Goal: Task Accomplishment & Management: Use online tool/utility

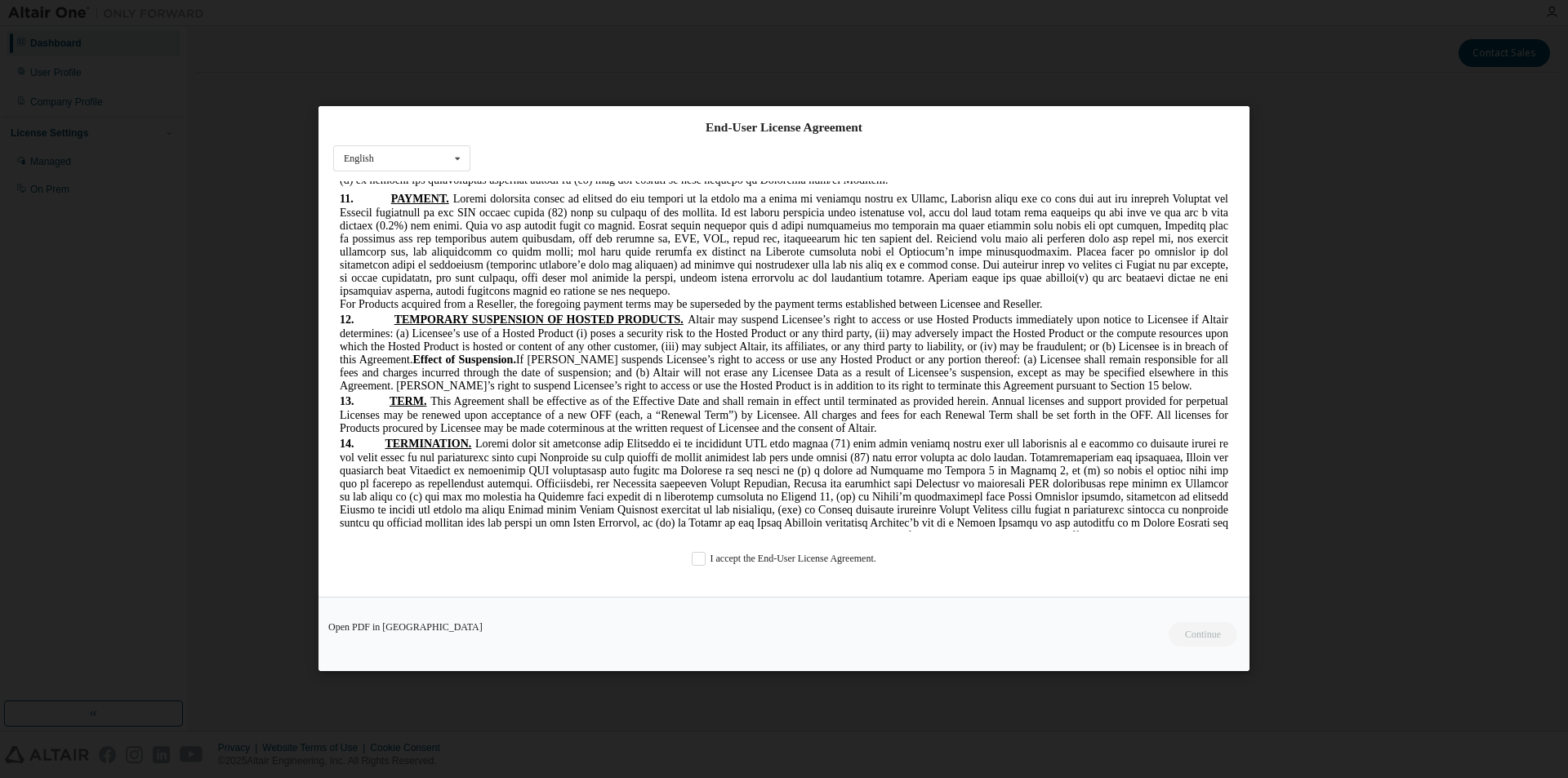
scroll to position [4122, 0]
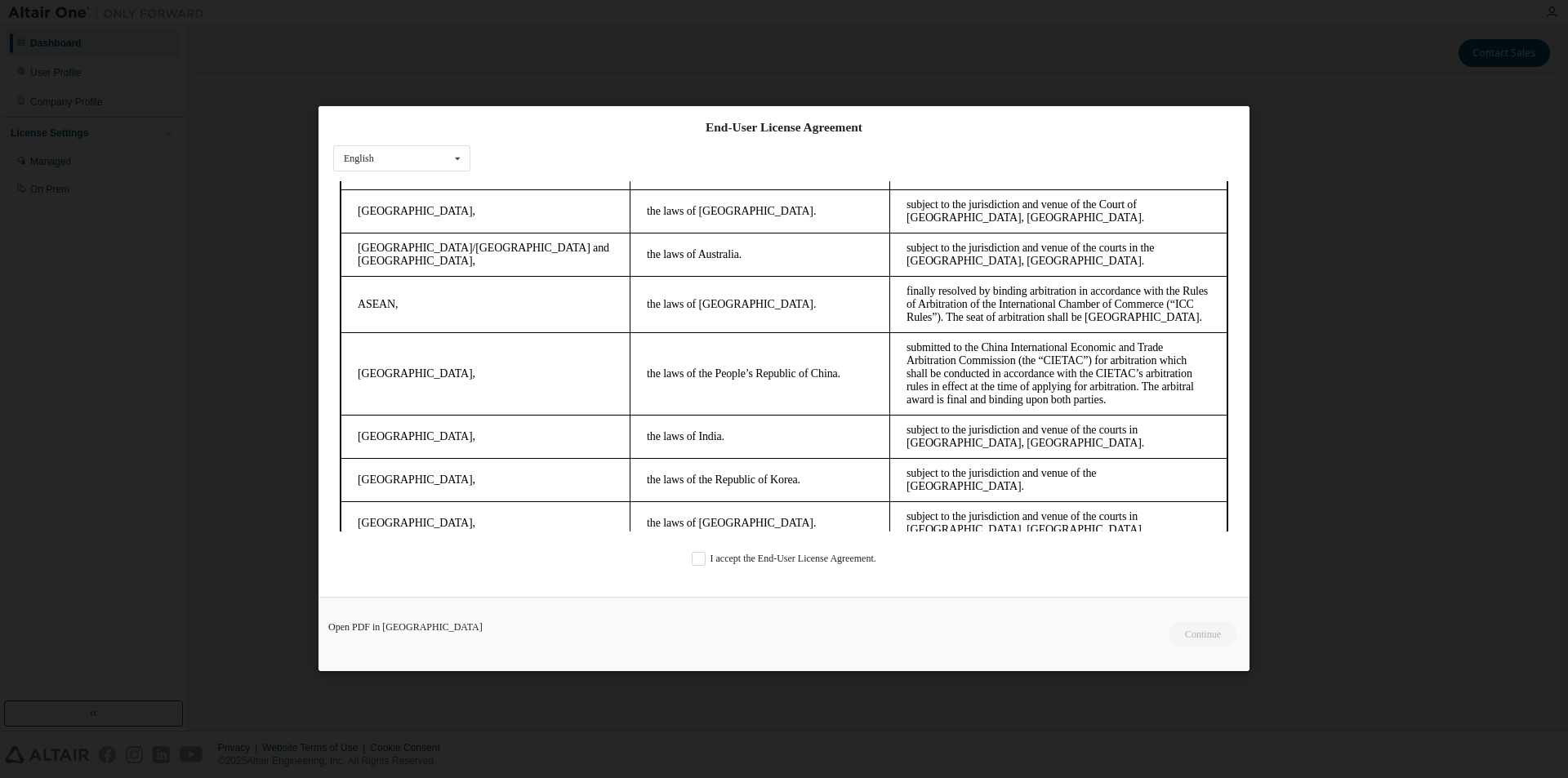
drag, startPoint x: 1228, startPoint y: 202, endPoint x: 1533, endPoint y: 781, distance: 654.4
click at [754, 555] on label "I accept the End-User License Agreement." at bounding box center [784, 560] width 185 height 14
click at [1217, 638] on button "Continue" at bounding box center [1201, 635] width 70 height 25
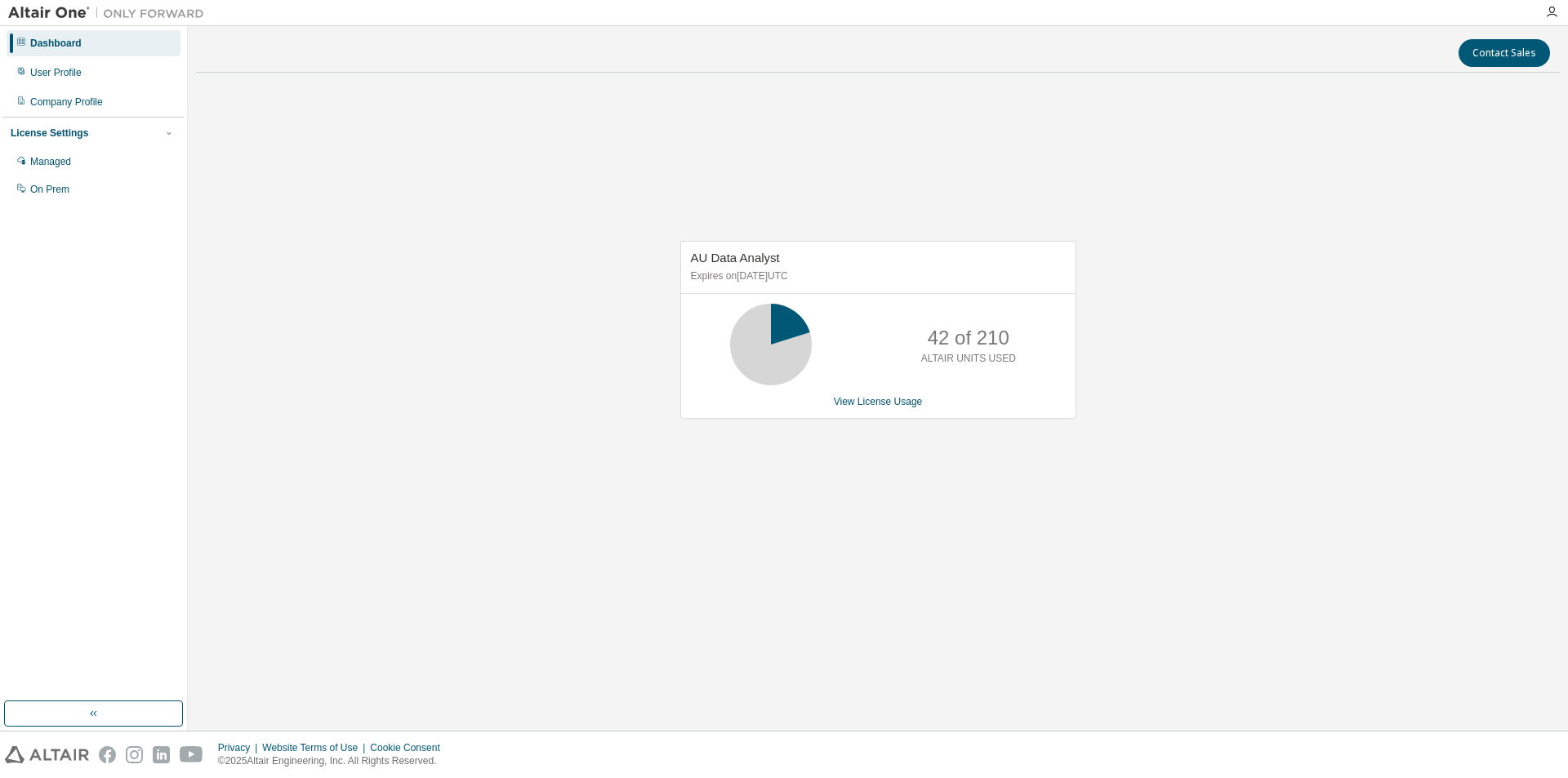
click at [17, 43] on icon at bounding box center [20, 42] width 10 height 10
click at [22, 44] on icon at bounding box center [20, 42] width 8 height 8
click at [48, 71] on div "User Profile" at bounding box center [56, 72] width 51 height 13
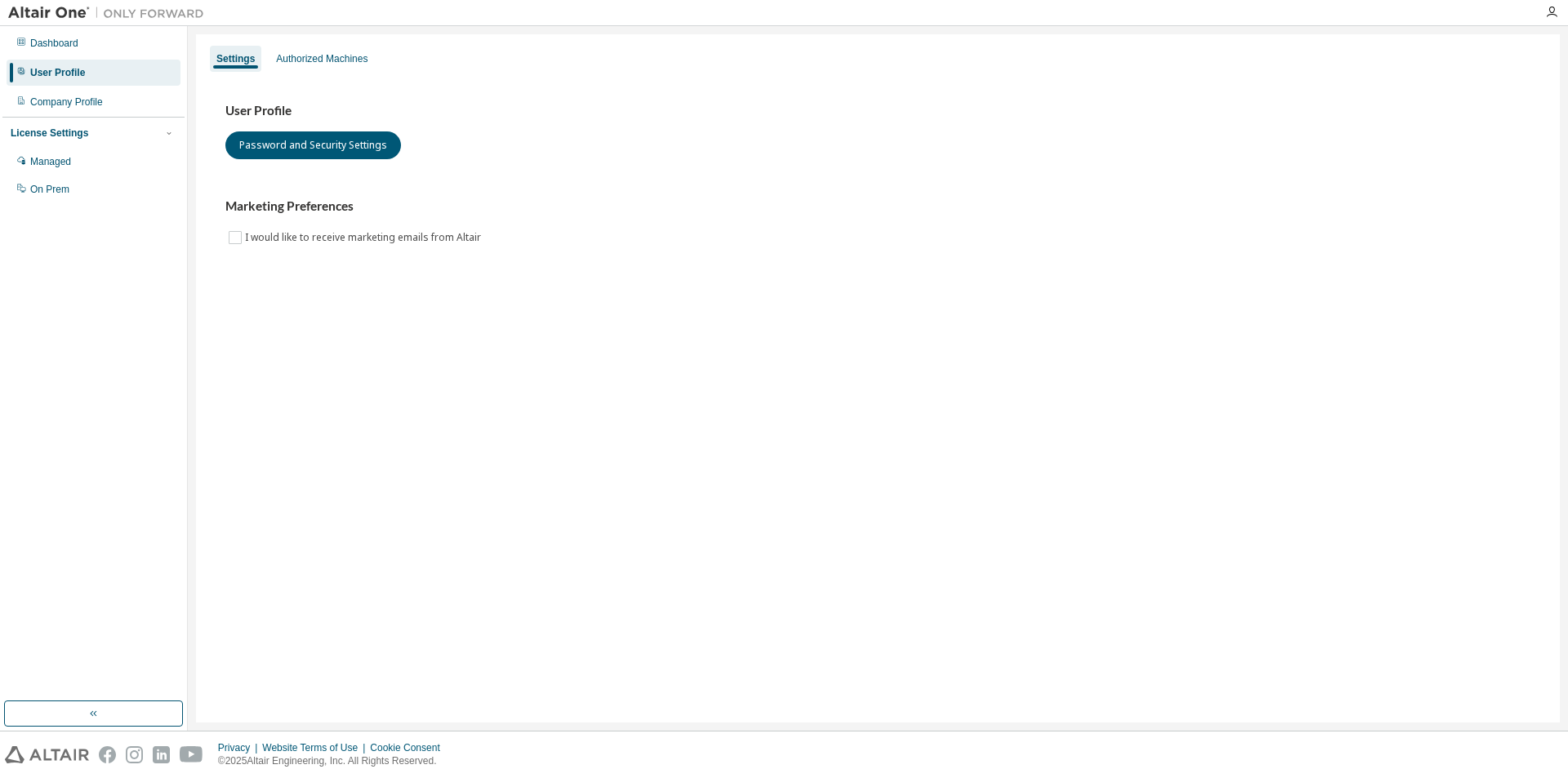
click at [55, 71] on div "User Profile" at bounding box center [57, 72] width 55 height 13
click at [300, 63] on div "Authorized Machines" at bounding box center [322, 58] width 92 height 13
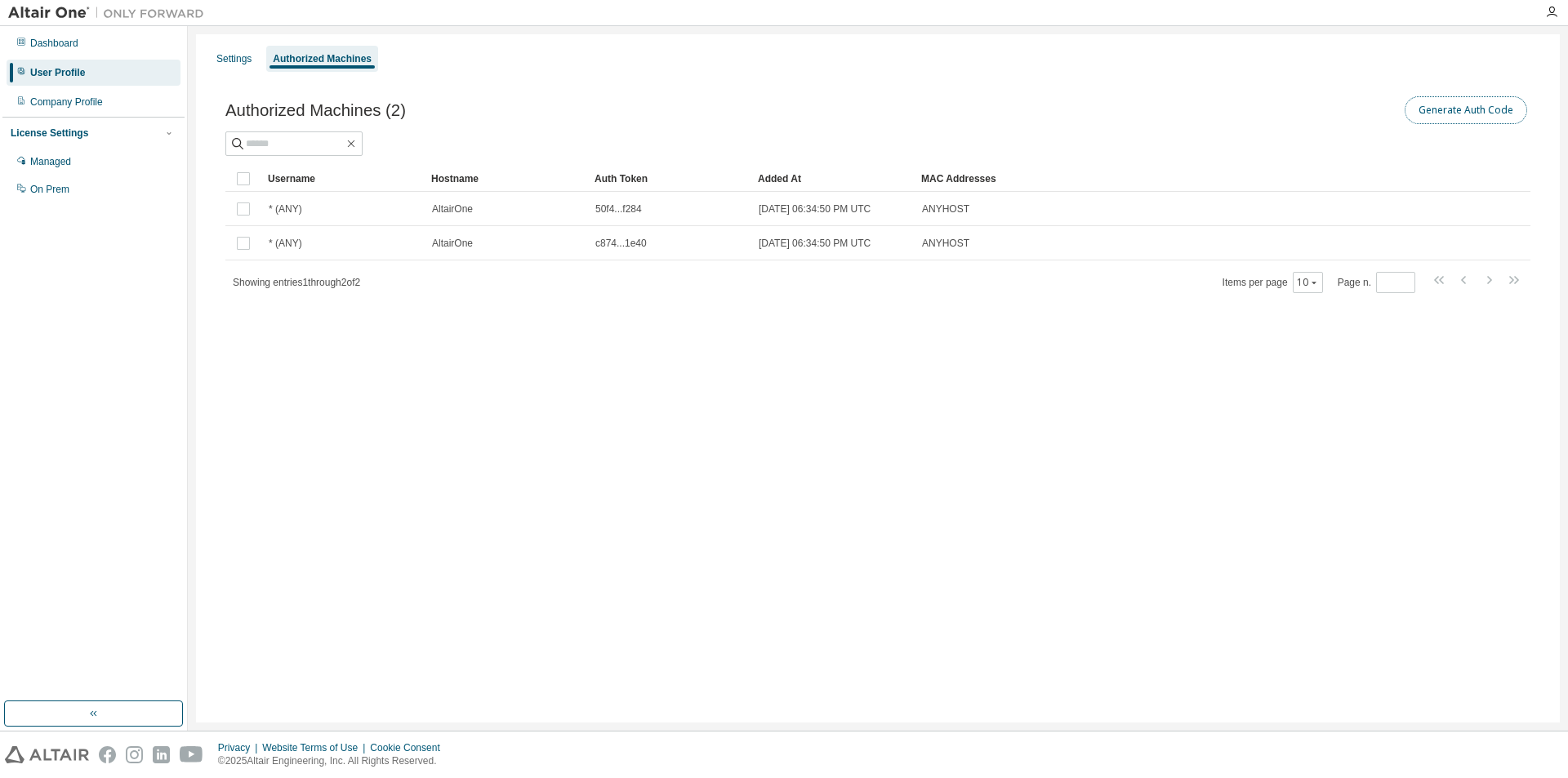
click at [1442, 112] on button "Generate Auth Code" at bounding box center [1466, 110] width 123 height 27
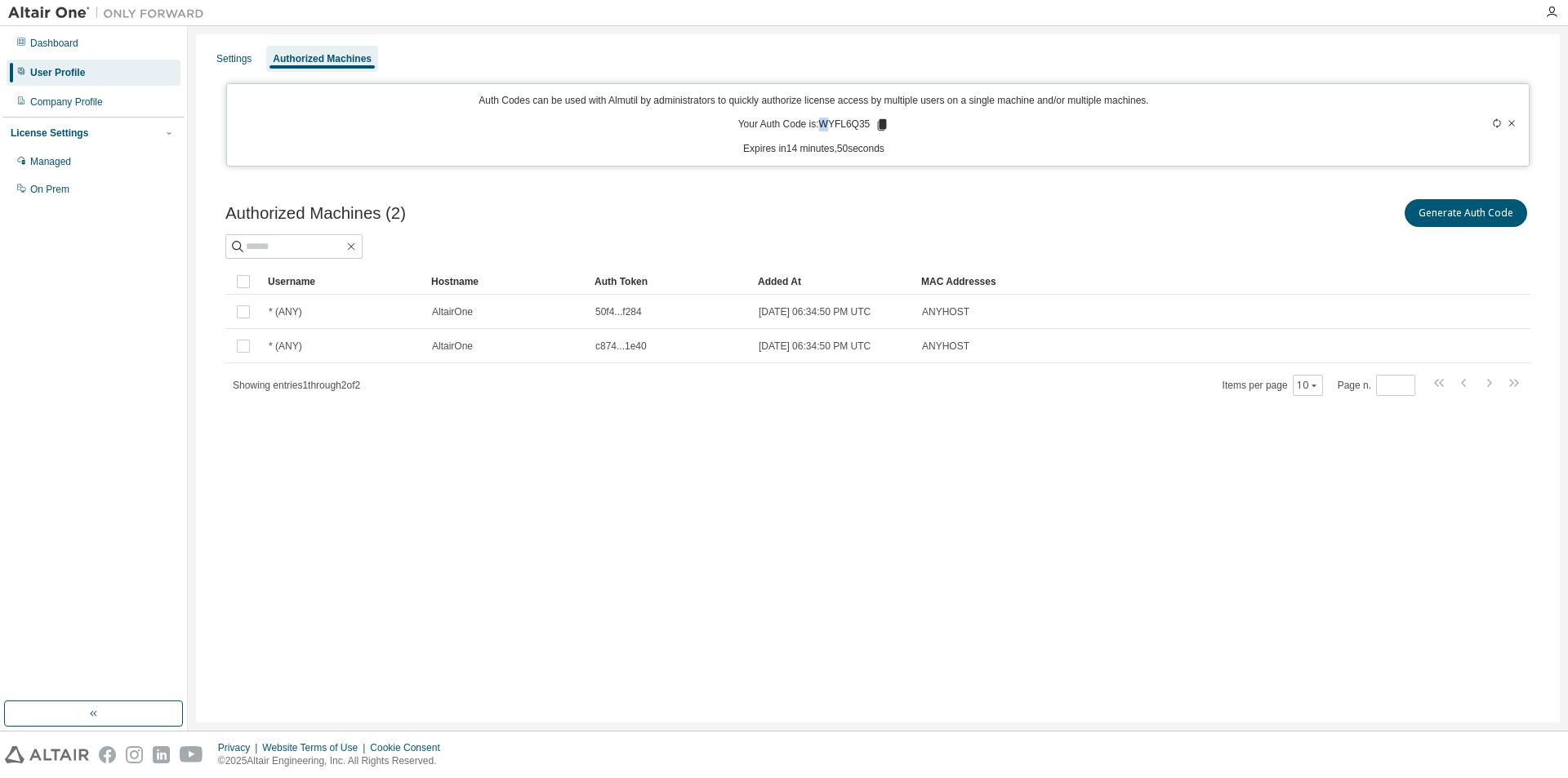
drag, startPoint x: 820, startPoint y: 126, endPoint x: 829, endPoint y: 124, distance: 9.2
click at [829, 124] on p "Your Auth Code is: WYFL6Q35" at bounding box center [814, 125] width 152 height 15
click at [878, 125] on icon at bounding box center [882, 125] width 9 height 11
